Goal: Complete application form: Complete application form

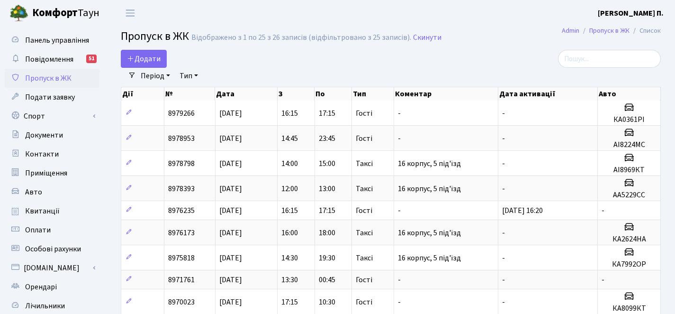
select select "25"
click at [167, 56] on div "Додати" at bounding box center [298, 59] width 355 height 18
click at [165, 56] on link "Додати" at bounding box center [144, 59] width 46 height 18
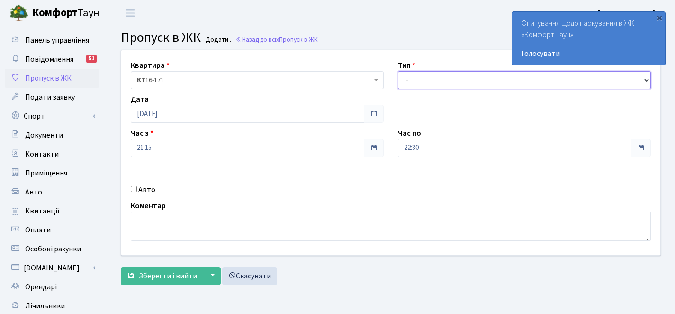
click at [483, 80] on select "- Доставка Таксі Гості Сервіс" at bounding box center [524, 80] width 253 height 18
select select "3"
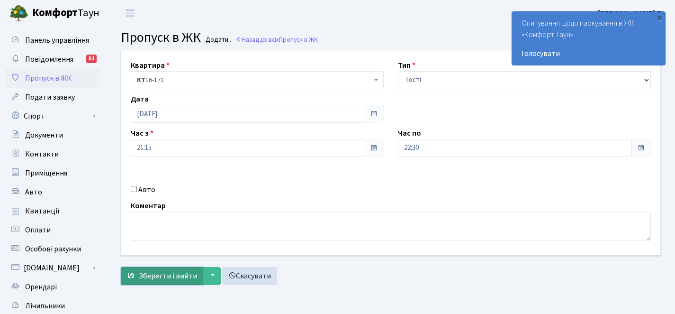
click at [165, 274] on span "Зберегти і вийти" at bounding box center [168, 276] width 58 height 10
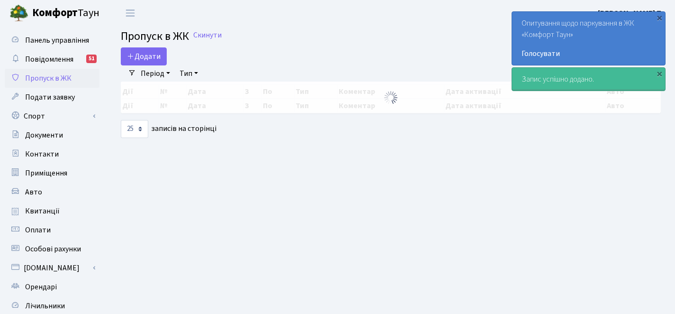
select select "25"
